Goal: Transaction & Acquisition: Download file/media

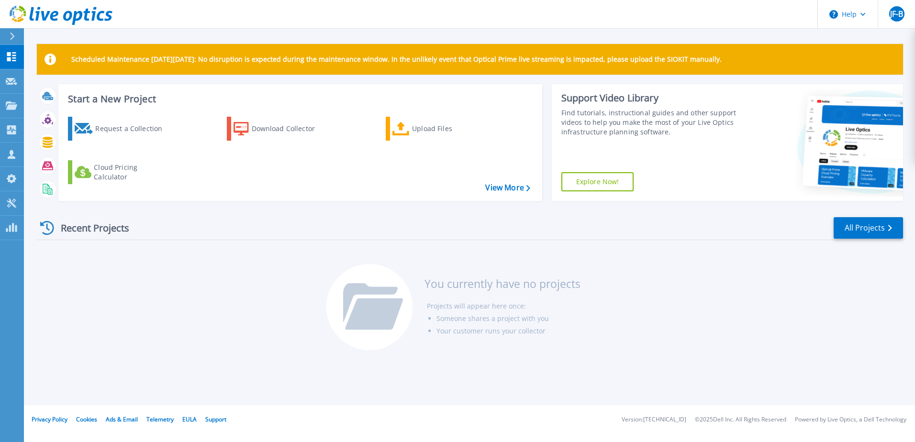
click at [223, 225] on div "Recent Projects All Projects" at bounding box center [470, 228] width 866 height 24
click at [11, 124] on link "Collectors Collectors" at bounding box center [12, 130] width 24 height 24
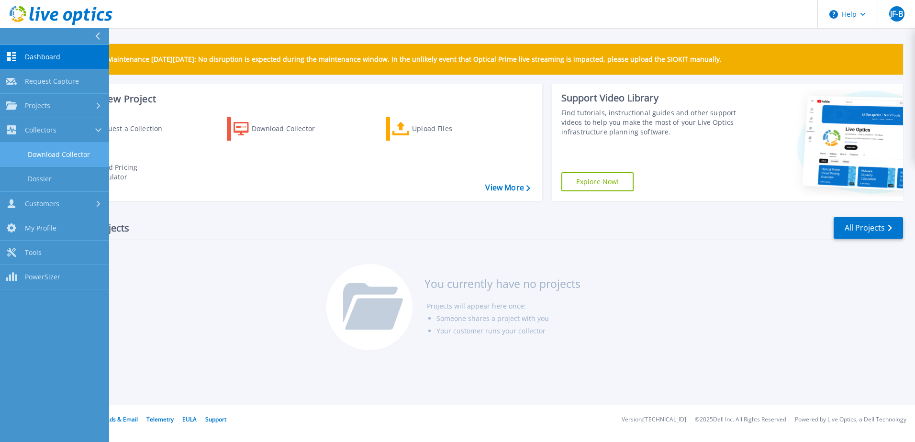
click at [43, 148] on link "Download Collector" at bounding box center [54, 155] width 109 height 24
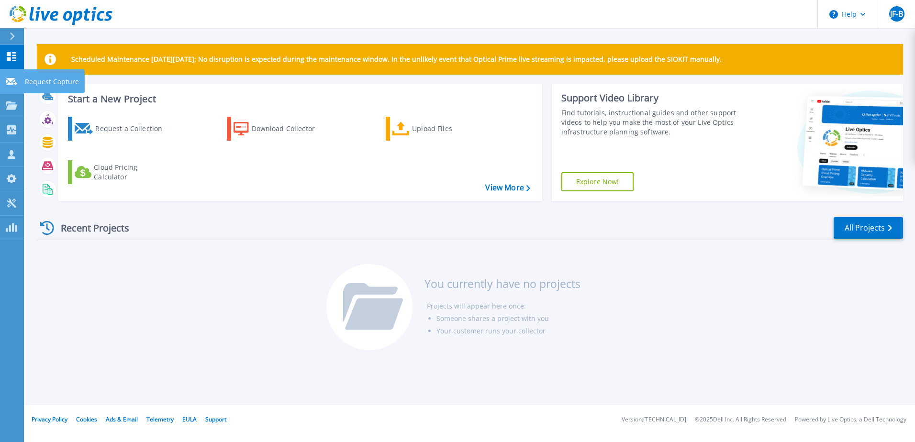
click at [22, 82] on link "Request Capture Request Capture" at bounding box center [12, 81] width 24 height 24
